Goal: Information Seeking & Learning: Find specific fact

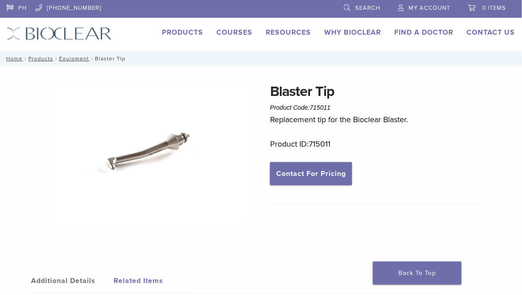
click at [323, 107] on span "715011" at bounding box center [320, 107] width 21 height 7
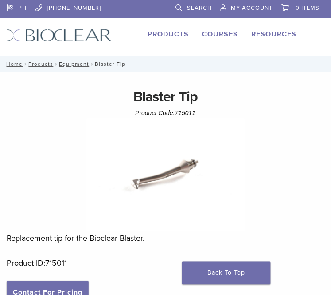
click at [188, 114] on span "715011" at bounding box center [185, 112] width 21 height 7
copy span "715011"
click at [214, 99] on h1 "Blaster Tip" at bounding box center [166, 96] width 318 height 21
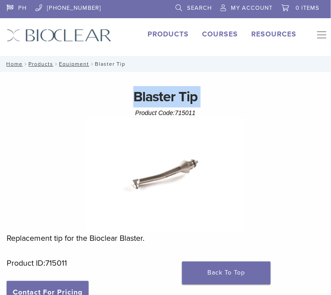
click at [214, 99] on h1 "Blaster Tip" at bounding box center [166, 96] width 318 height 21
copy div "Blaster Tip"
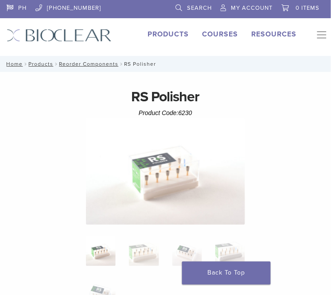
click at [187, 111] on span "6230" at bounding box center [186, 112] width 14 height 7
click at [187, 113] on span "6230" at bounding box center [186, 112] width 14 height 7
click at [187, 114] on span "6230" at bounding box center [186, 112] width 14 height 7
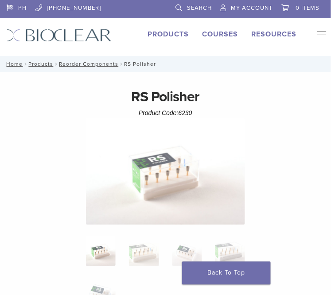
click at [236, 92] on h1 "RS Polisher" at bounding box center [166, 96] width 318 height 21
click at [235, 92] on h1 "RS Polisher" at bounding box center [166, 96] width 318 height 21
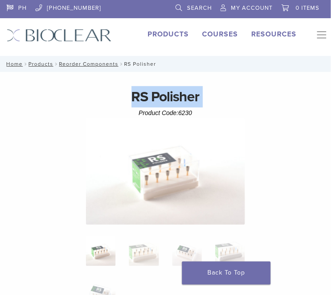
click at [235, 92] on h1 "RS Polisher" at bounding box center [166, 96] width 318 height 21
copy div "RS Polisher"
